Goal: Task Accomplishment & Management: Use online tool/utility

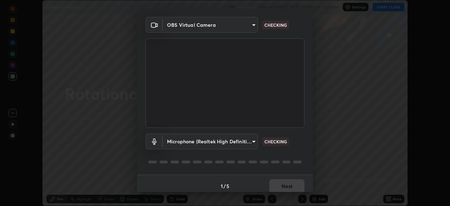
scroll to position [25, 0]
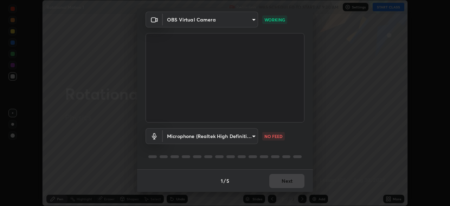
click at [251, 136] on body "Erase all Rotational Motion 1 Recording WAS SCHEDULED TO START AT 9:30 AM Setti…" at bounding box center [225, 103] width 450 height 206
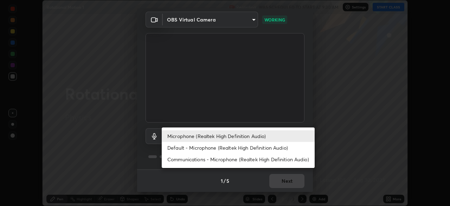
click at [270, 149] on li "Default - Microphone (Realtek High Definition Audio)" at bounding box center [238, 148] width 153 height 12
type input "default"
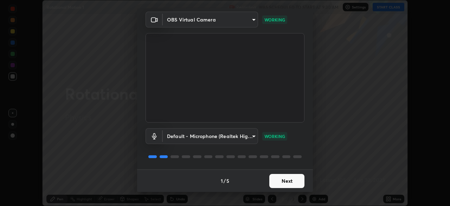
click at [282, 183] on button "Next" at bounding box center [286, 181] width 35 height 14
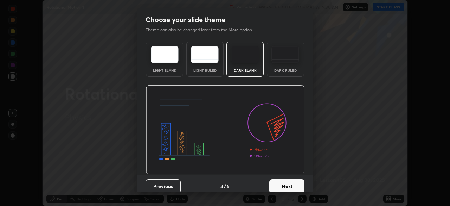
click at [282, 185] on button "Next" at bounding box center [286, 186] width 35 height 14
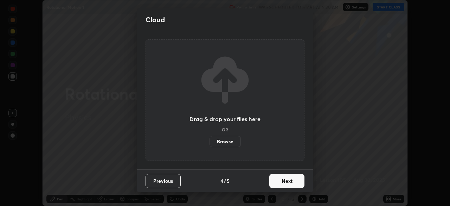
click at [287, 183] on button "Next" at bounding box center [286, 181] width 35 height 14
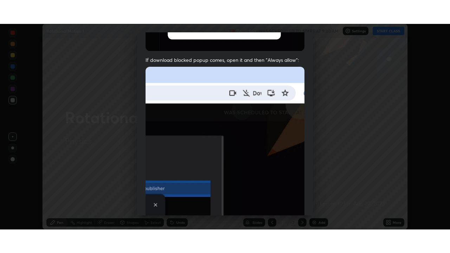
scroll to position [168, 0]
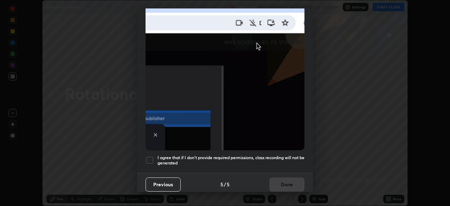
click at [151, 158] on div at bounding box center [150, 160] width 8 height 8
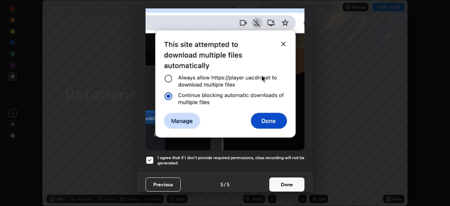
click at [288, 182] on button "Done" at bounding box center [286, 184] width 35 height 14
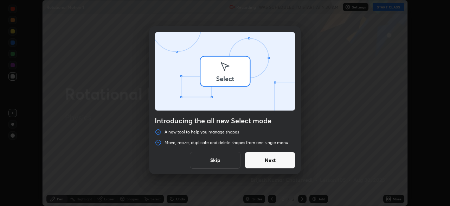
click at [391, 7] on div "Introducing the all new Select mode A new tool to help you manage shapes Move, …" at bounding box center [225, 103] width 450 height 206
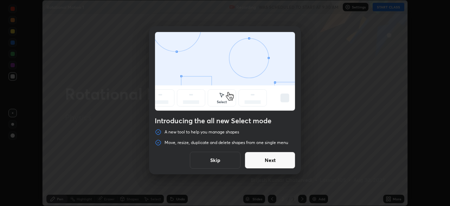
click at [220, 163] on button "Skip" at bounding box center [215, 159] width 51 height 17
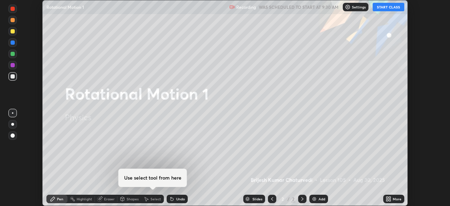
click at [389, 7] on button "START CLASS" at bounding box center [389, 7] width 32 height 8
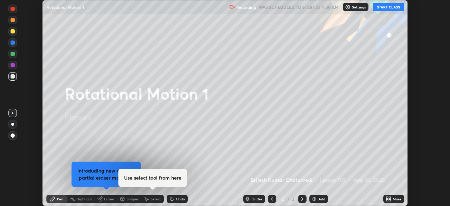
click at [389, 200] on icon at bounding box center [390, 200] width 2 height 2
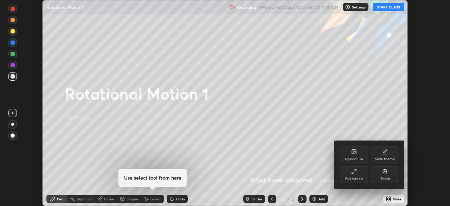
click at [358, 176] on div "Full screen" at bounding box center [354, 174] width 28 height 17
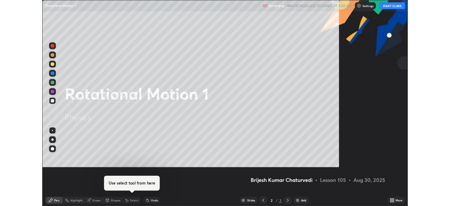
scroll to position [253, 450]
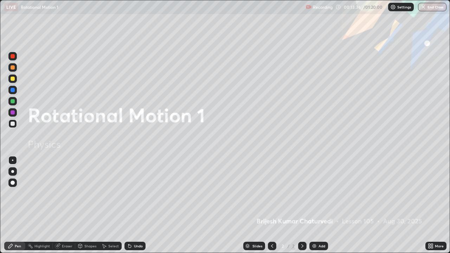
click at [313, 205] on img at bounding box center [314, 246] width 6 height 6
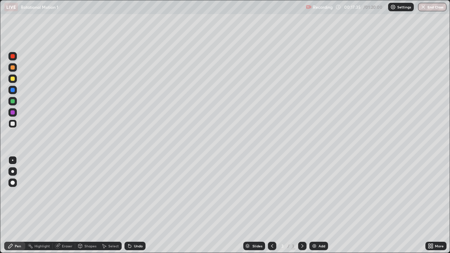
click at [85, 205] on div "Shapes" at bounding box center [90, 246] width 12 height 4
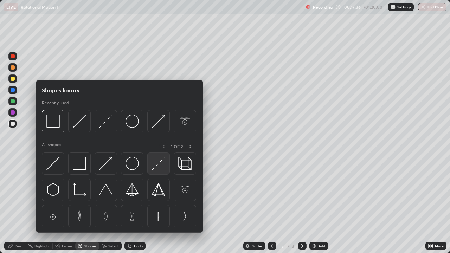
click at [157, 166] on img at bounding box center [158, 163] width 13 height 13
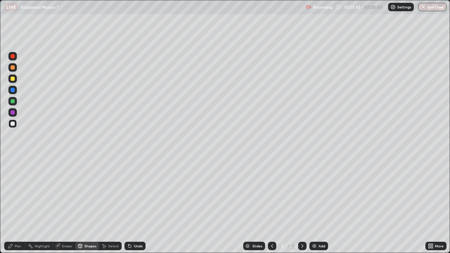
click at [13, 100] on div at bounding box center [13, 101] width 4 height 4
click at [20, 205] on div "Pen" at bounding box center [14, 246] width 21 height 8
click at [13, 79] on div at bounding box center [13, 79] width 4 height 4
click at [135, 205] on div "Undo" at bounding box center [138, 246] width 9 height 4
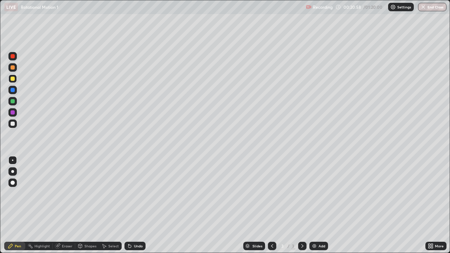
click at [311, 205] on img at bounding box center [314, 246] width 6 height 6
click at [13, 124] on div at bounding box center [13, 124] width 4 height 4
click at [135, 205] on div "Undo" at bounding box center [138, 246] width 9 height 4
click at [136, 205] on div "Undo" at bounding box center [138, 246] width 9 height 4
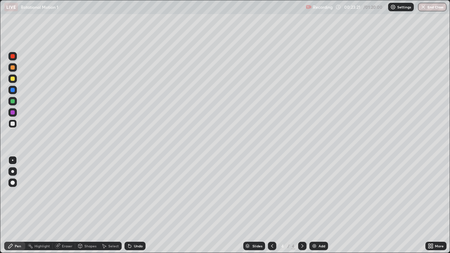
click at [134, 205] on div "Undo" at bounding box center [138, 246] width 9 height 4
click at [134, 205] on div "Undo" at bounding box center [134, 246] width 21 height 8
click at [133, 205] on div "Undo" at bounding box center [134, 246] width 21 height 8
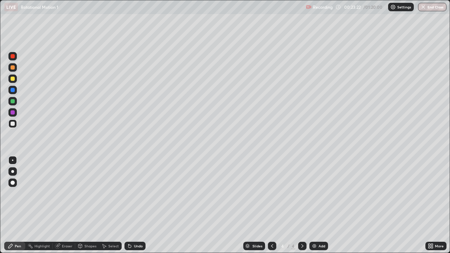
click at [132, 205] on div "Undo" at bounding box center [134, 246] width 21 height 8
click at [131, 205] on div "Undo" at bounding box center [134, 246] width 21 height 8
click at [130, 205] on div "Undo" at bounding box center [134, 246] width 21 height 8
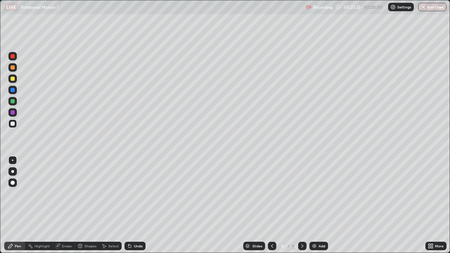
click at [130, 205] on icon at bounding box center [130, 246] width 6 height 6
click at [130, 205] on div "Undo" at bounding box center [134, 246] width 21 height 8
click at [129, 205] on icon at bounding box center [130, 246] width 6 height 6
click at [130, 205] on div "Undo" at bounding box center [134, 246] width 21 height 8
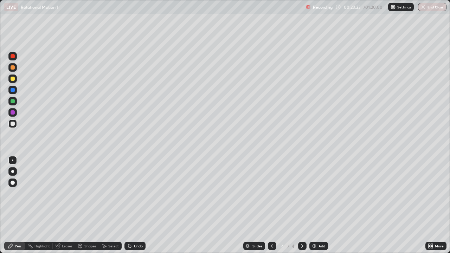
click at [130, 205] on div "Undo" at bounding box center [134, 246] width 21 height 8
click at [131, 205] on div "Undo" at bounding box center [134, 246] width 21 height 8
click at [132, 205] on div "Undo" at bounding box center [134, 246] width 21 height 8
click at [131, 205] on div "Undo" at bounding box center [134, 246] width 21 height 8
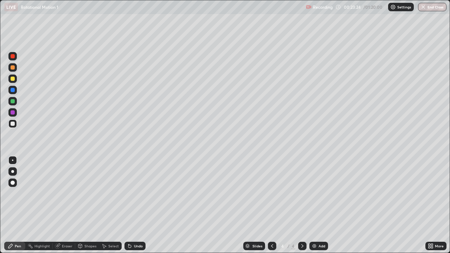
click at [129, 205] on icon at bounding box center [129, 246] width 3 height 3
click at [131, 205] on icon at bounding box center [130, 246] width 6 height 6
click at [131, 205] on div "Undo" at bounding box center [134, 246] width 21 height 8
click at [130, 205] on div "Undo" at bounding box center [134, 246] width 21 height 8
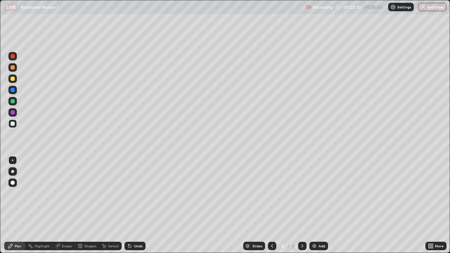
click at [15, 67] on div at bounding box center [12, 67] width 8 height 8
click at [12, 124] on div at bounding box center [13, 124] width 4 height 4
click at [12, 103] on div at bounding box center [13, 101] width 4 height 4
click at [14, 124] on div at bounding box center [13, 124] width 4 height 4
click at [134, 205] on div "Undo" at bounding box center [134, 246] width 21 height 8
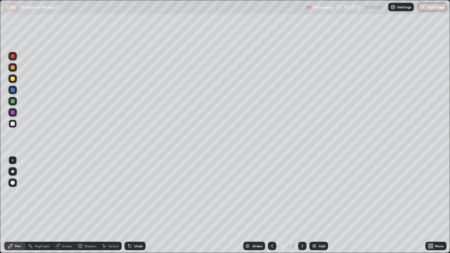
click at [136, 205] on div "Undo" at bounding box center [138, 246] width 9 height 4
click at [66, 205] on div "Eraser" at bounding box center [67, 246] width 11 height 4
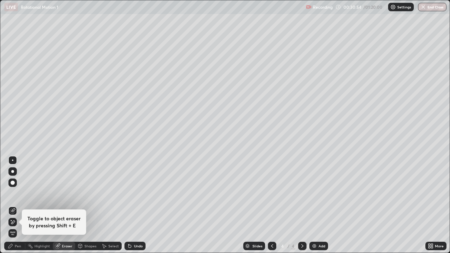
click at [18, 205] on div "Pen" at bounding box center [18, 246] width 6 height 4
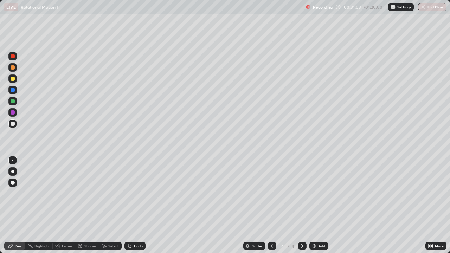
click at [65, 205] on div "Eraser" at bounding box center [67, 246] width 11 height 4
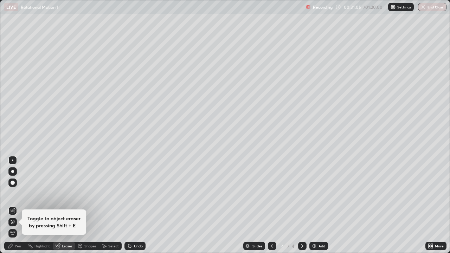
click at [15, 205] on div "Pen" at bounding box center [18, 246] width 6 height 4
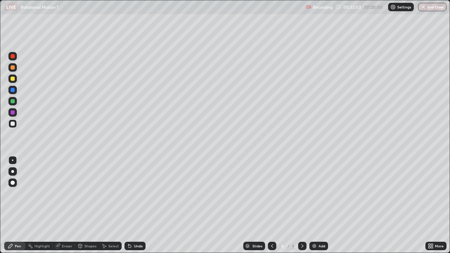
click at [135, 205] on div "Undo" at bounding box center [134, 246] width 21 height 8
click at [131, 205] on icon at bounding box center [130, 246] width 6 height 6
click at [303, 205] on icon at bounding box center [302, 246] width 6 height 6
click at [302, 205] on icon at bounding box center [302, 246] width 2 height 4
click at [314, 205] on img at bounding box center [314, 246] width 6 height 6
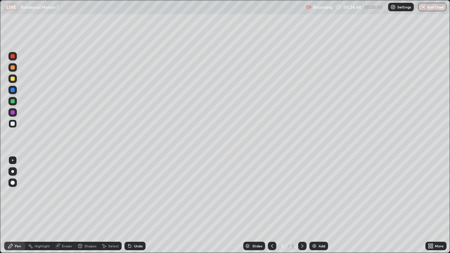
click at [14, 80] on div at bounding box center [13, 79] width 4 height 4
click at [105, 205] on icon at bounding box center [104, 246] width 6 height 6
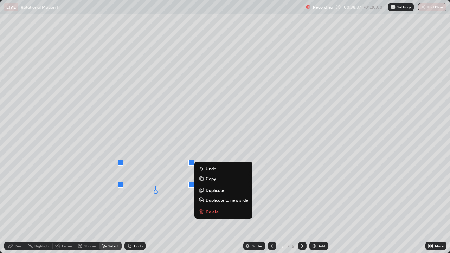
click at [213, 205] on p "Delete" at bounding box center [212, 212] width 13 height 6
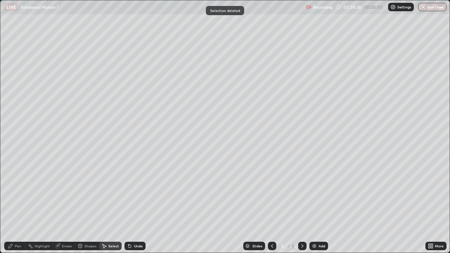
click at [19, 205] on div "Pen" at bounding box center [18, 246] width 6 height 4
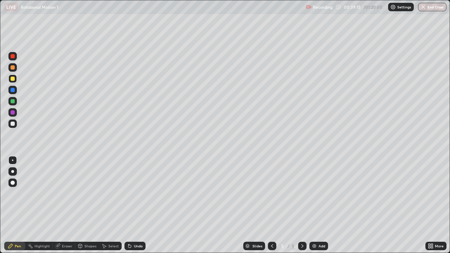
click at [11, 124] on div at bounding box center [13, 124] width 4 height 4
click at [12, 112] on div at bounding box center [13, 112] width 4 height 4
click at [13, 69] on div at bounding box center [13, 67] width 4 height 4
click at [322, 205] on div "Add" at bounding box center [321, 246] width 7 height 4
click at [432, 205] on icon at bounding box center [431, 246] width 6 height 6
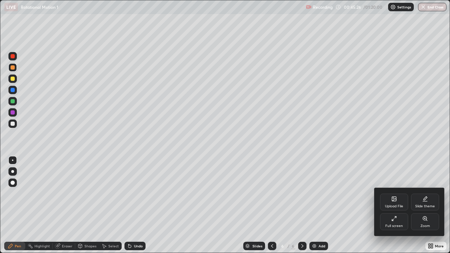
click at [395, 205] on div "Full screen" at bounding box center [394, 221] width 28 height 17
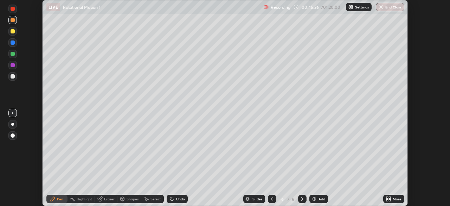
scroll to position [34941, 34696]
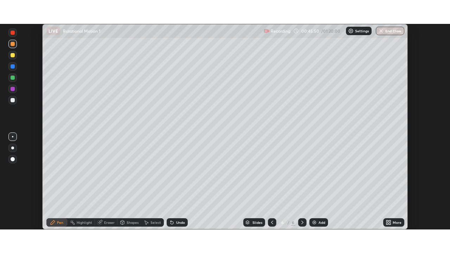
scroll to position [206, 450]
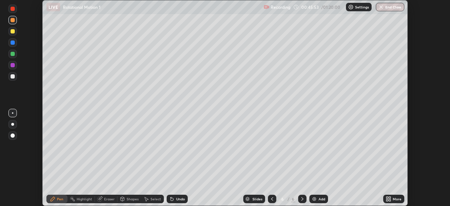
click at [389, 200] on icon at bounding box center [390, 200] width 2 height 2
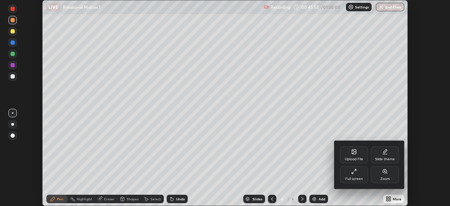
click at [361, 177] on div "Full screen" at bounding box center [354, 179] width 18 height 4
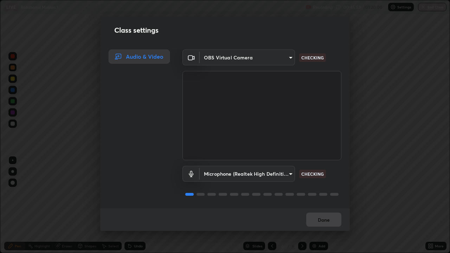
scroll to position [1, 0]
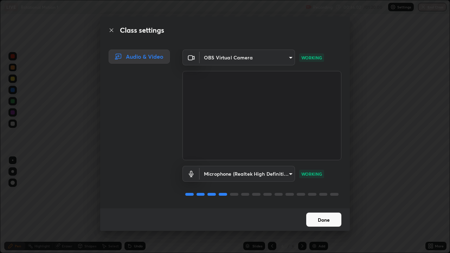
click at [330, 205] on button "Done" at bounding box center [323, 220] width 35 height 14
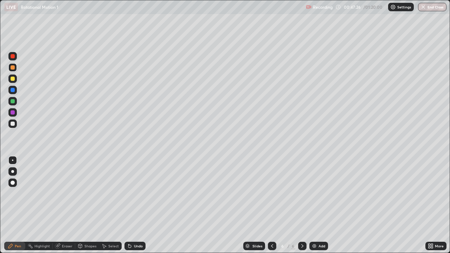
click at [138, 205] on div "Undo" at bounding box center [138, 246] width 9 height 4
click at [13, 124] on div at bounding box center [13, 124] width 4 height 4
click at [12, 112] on div at bounding box center [13, 112] width 4 height 4
click at [12, 102] on div at bounding box center [13, 101] width 4 height 4
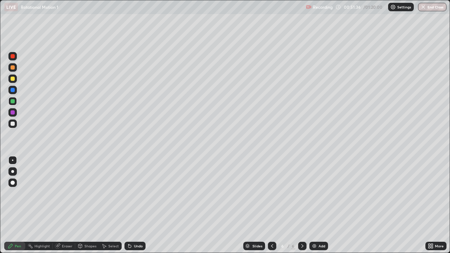
click at [315, 205] on img at bounding box center [314, 246] width 6 height 6
click at [271, 205] on icon at bounding box center [272, 246] width 6 height 6
click at [300, 205] on icon at bounding box center [302, 246] width 6 height 6
click at [13, 79] on div at bounding box center [13, 79] width 4 height 4
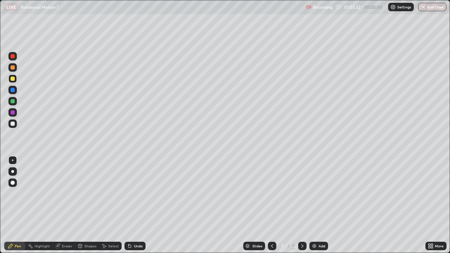
click at [312, 205] on img at bounding box center [314, 246] width 6 height 6
click at [67, 205] on div "Eraser" at bounding box center [67, 246] width 11 height 4
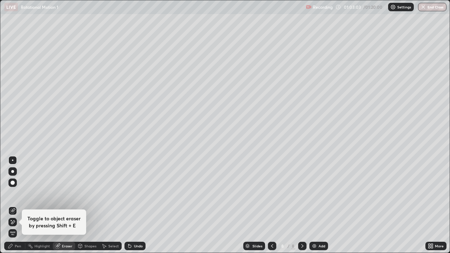
click at [69, 205] on div "Eraser" at bounding box center [67, 246] width 11 height 4
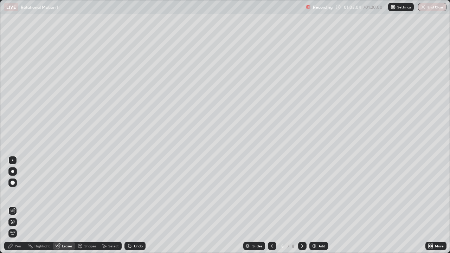
click at [22, 205] on div "Pen" at bounding box center [14, 246] width 21 height 8
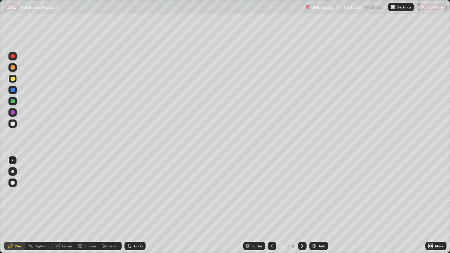
click at [14, 125] on div at bounding box center [13, 124] width 4 height 4
click at [135, 205] on div "Undo" at bounding box center [134, 246] width 21 height 8
click at [132, 205] on div "Undo" at bounding box center [134, 246] width 21 height 8
click at [134, 205] on div "Undo" at bounding box center [138, 246] width 9 height 4
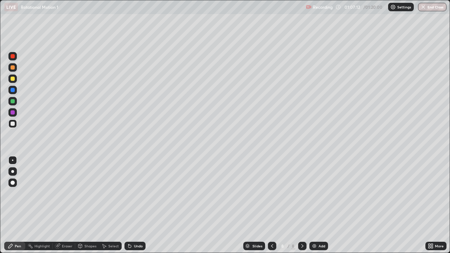
click at [134, 205] on div "Undo" at bounding box center [138, 246] width 9 height 4
click at [131, 205] on div "Undo" at bounding box center [134, 246] width 21 height 8
click at [64, 205] on div "Eraser" at bounding box center [67, 246] width 11 height 4
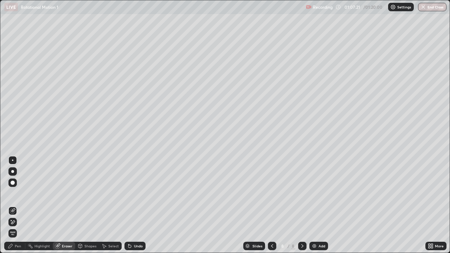
click at [19, 205] on div "Pen" at bounding box center [18, 246] width 6 height 4
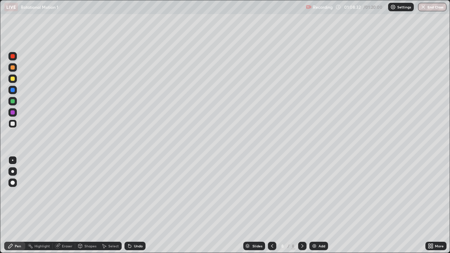
click at [301, 205] on div at bounding box center [302, 246] width 8 height 8
click at [314, 205] on div "Add" at bounding box center [318, 246] width 19 height 8
click at [134, 205] on div "Undo" at bounding box center [134, 246] width 21 height 8
click at [13, 79] on div at bounding box center [13, 79] width 4 height 4
click at [12, 183] on div at bounding box center [13, 183] width 4 height 4
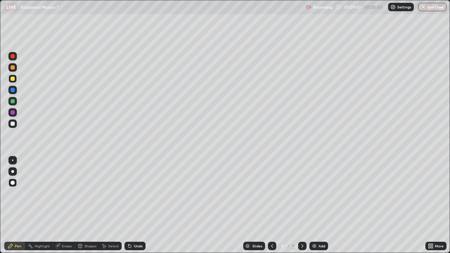
click at [13, 160] on div at bounding box center [12, 160] width 1 height 1
click at [14, 67] on div at bounding box center [13, 67] width 4 height 4
click at [133, 205] on div "Undo" at bounding box center [134, 246] width 21 height 8
click at [134, 205] on div "Undo" at bounding box center [138, 246] width 9 height 4
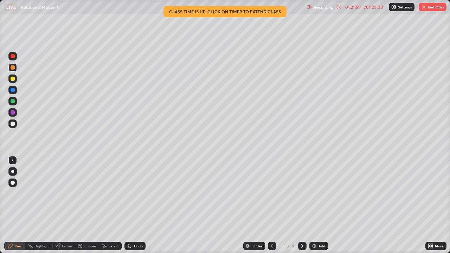
click at [428, 11] on button "End Class" at bounding box center [433, 7] width 28 height 8
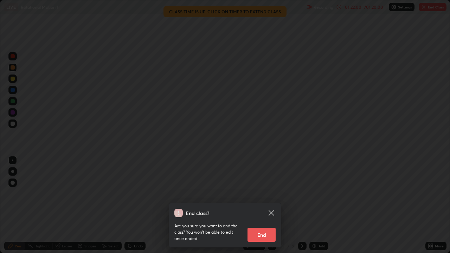
click at [257, 205] on button "End" at bounding box center [261, 235] width 28 height 14
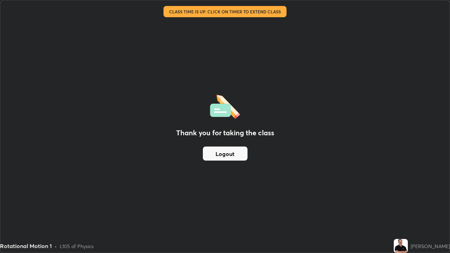
click at [217, 150] on button "Logout" at bounding box center [225, 154] width 45 height 14
